Goal: Task Accomplishment & Management: Manage account settings

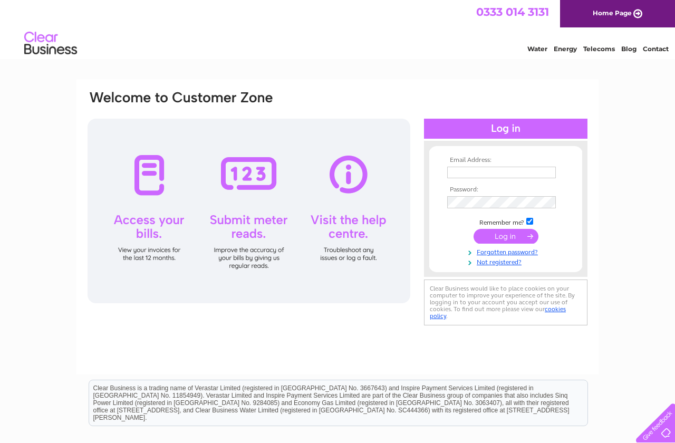
click at [511, 173] on input "text" at bounding box center [502, 173] width 109 height 12
type input "[EMAIL_ADDRESS][DOMAIN_NAME]"
click at [474, 230] on input "submit" at bounding box center [506, 237] width 65 height 15
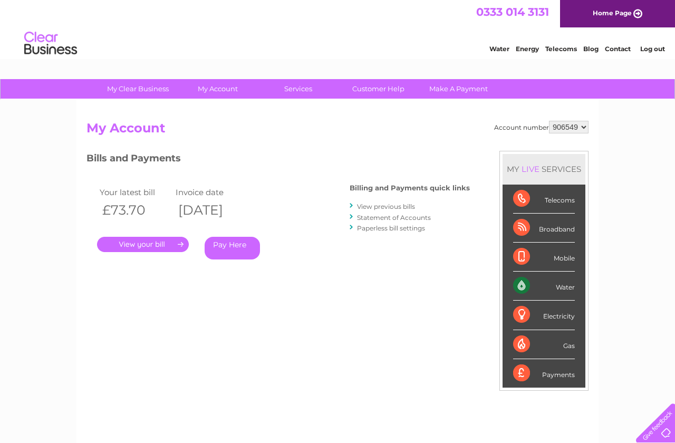
click at [331, 289] on div "Bills and Payments Billing and Payments quick links View previous bills Stateme…" at bounding box center [279, 220] width 384 height 139
click at [145, 245] on link "." at bounding box center [143, 244] width 92 height 15
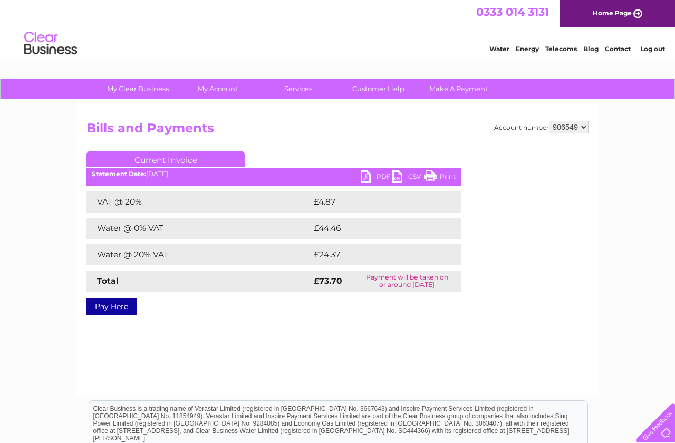
click at [368, 179] on link "PDF" at bounding box center [377, 177] width 32 height 15
click at [653, 55] on li "Log out" at bounding box center [653, 48] width 32 height 13
click at [652, 53] on link "Log out" at bounding box center [653, 49] width 25 height 8
